Goal: Find specific page/section: Find specific page/section

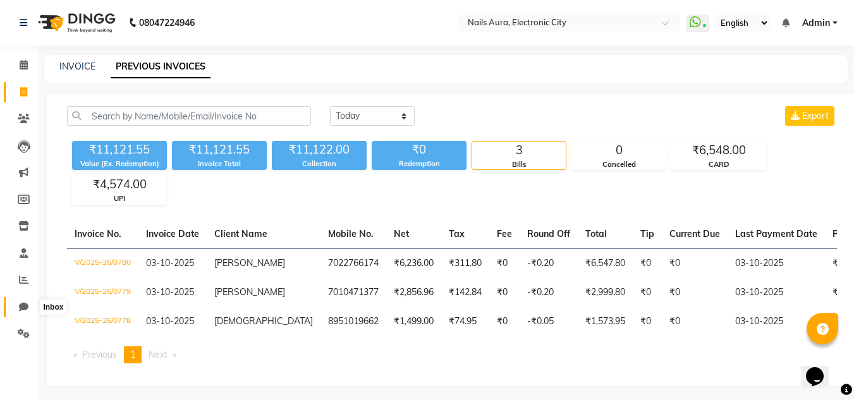
click at [23, 309] on icon at bounding box center [23, 306] width 9 height 9
select select "100"
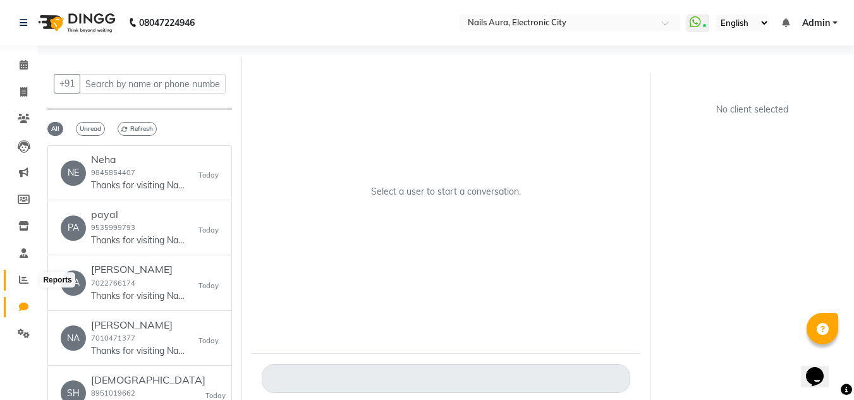
click at [23, 278] on icon at bounding box center [23, 279] width 9 height 9
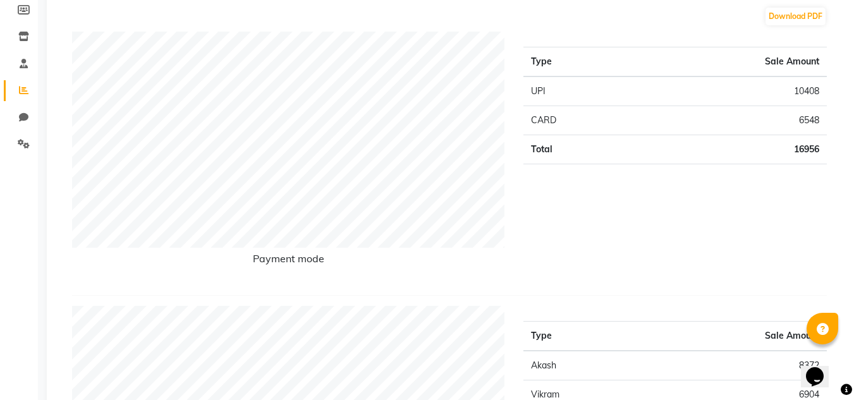
scroll to position [126, 0]
